Goal: Information Seeking & Learning: Learn about a topic

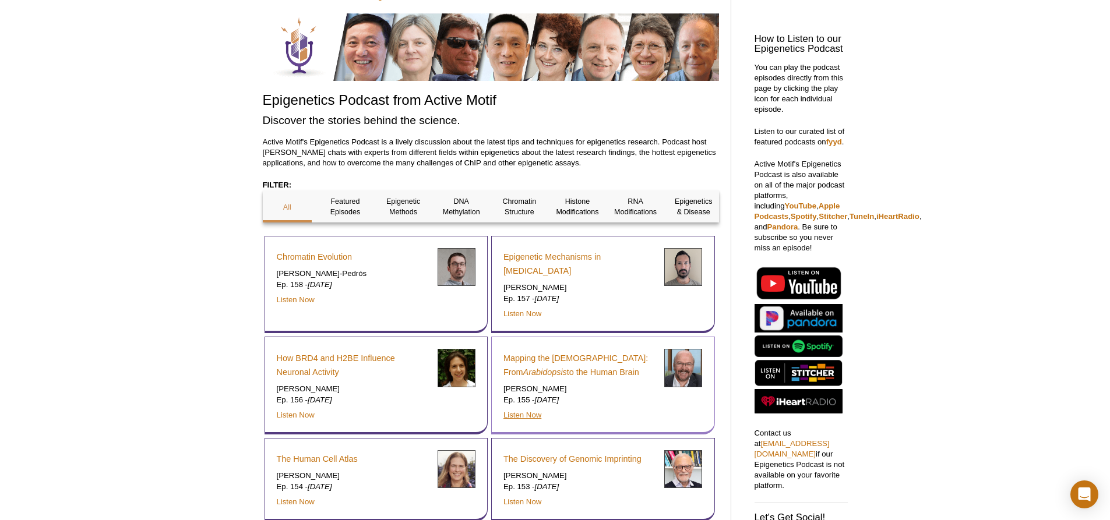
scroll to position [175, 0]
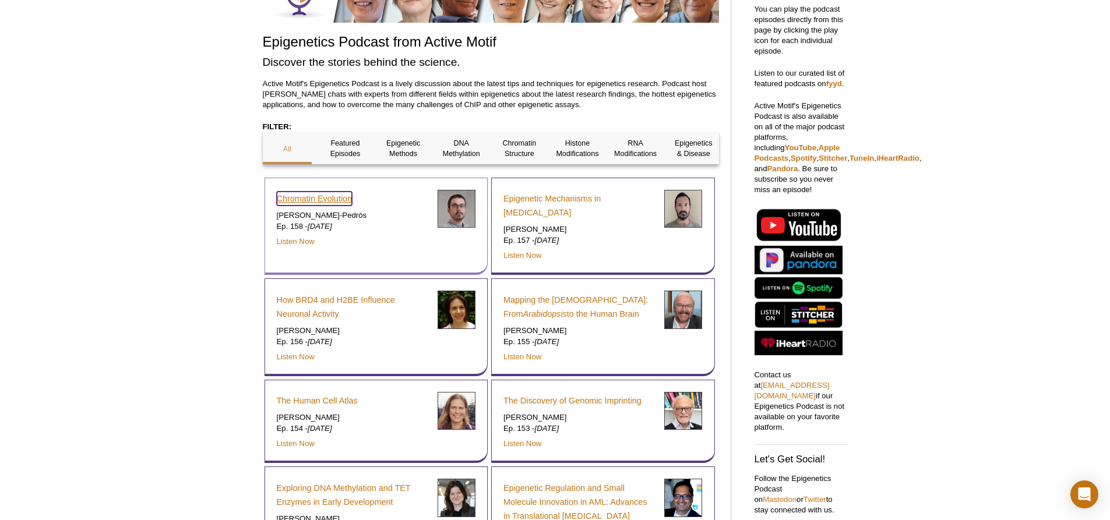
click at [341, 200] on link "Chromatin Evolution" at bounding box center [315, 199] width 76 height 14
click at [296, 193] on link "Chromatin Evolution" at bounding box center [315, 199] width 76 height 14
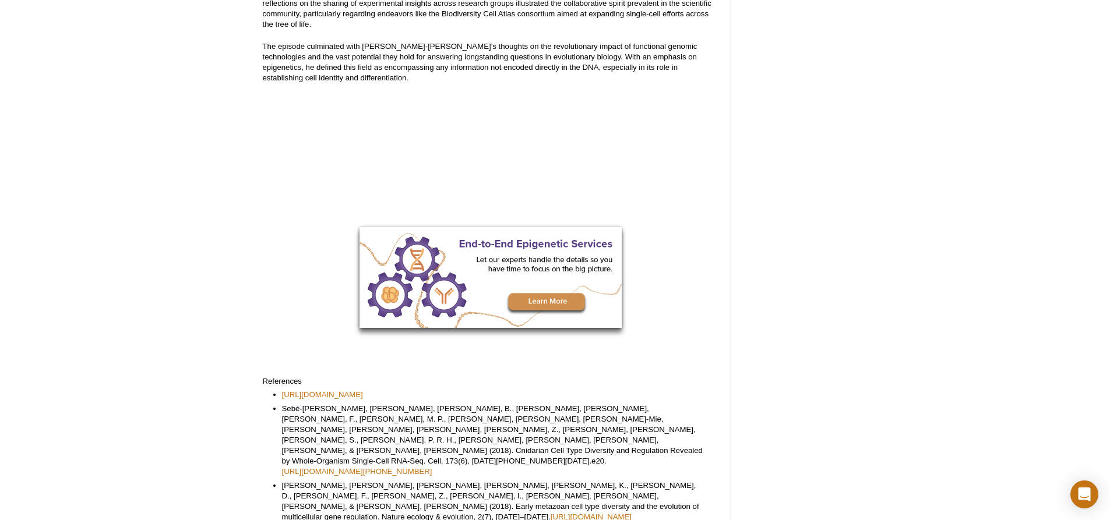
scroll to position [349, 0]
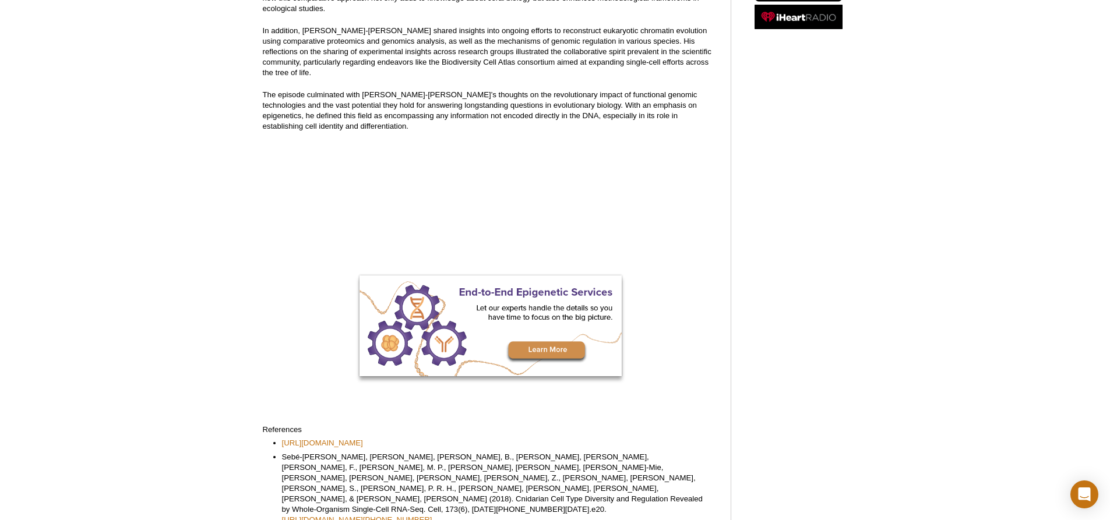
scroll to position [293, 0]
